Goal: Task Accomplishment & Management: Manage account settings

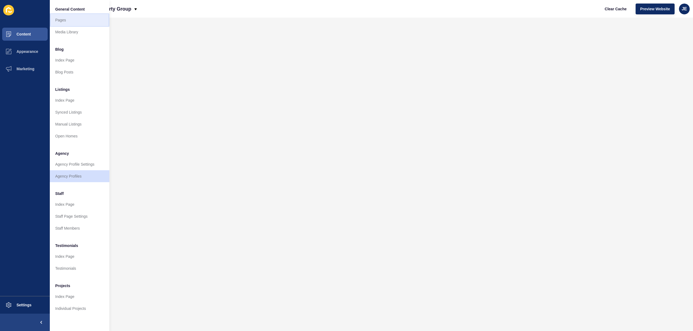
click at [60, 20] on link "Pages" at bounding box center [80, 20] width 60 height 12
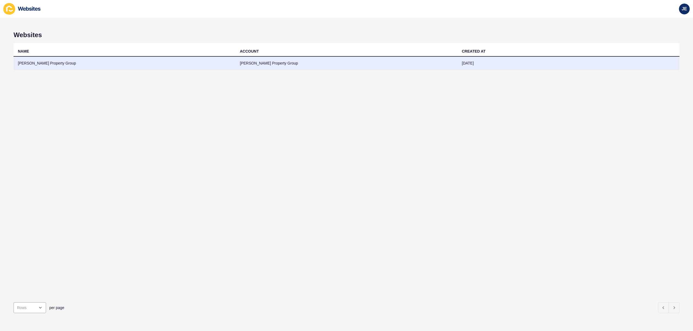
click at [96, 57] on td "Watts Property Group" at bounding box center [125, 63] width 222 height 13
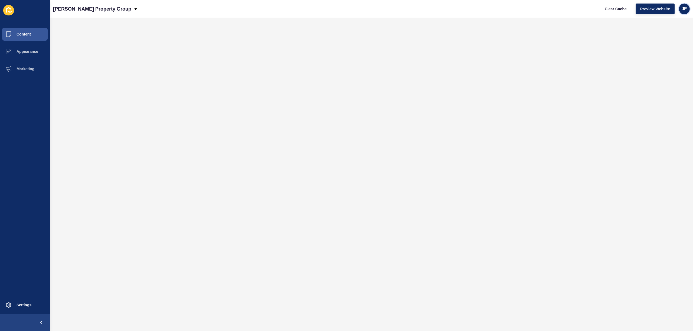
click at [683, 12] on div "JE" at bounding box center [684, 9] width 11 height 11
click at [669, 44] on link "Logout" at bounding box center [672, 45] width 40 height 12
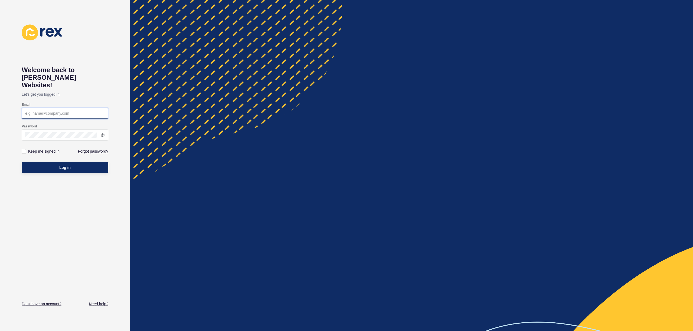
type input "justine.espinosa@rexsoftware.com.au"
